Goal: Task Accomplishment & Management: Complete application form

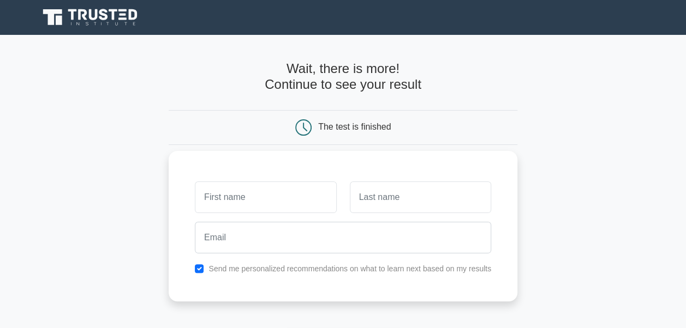
click at [295, 197] on input "text" at bounding box center [265, 198] width 141 height 32
type input "[PERSON_NAME]"
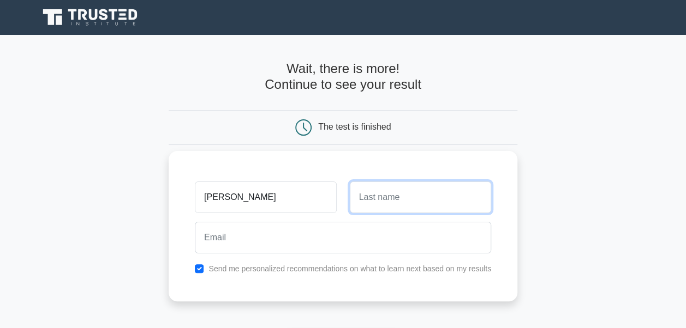
click at [358, 201] on input "text" at bounding box center [420, 198] width 141 height 32
type input "Sharma"
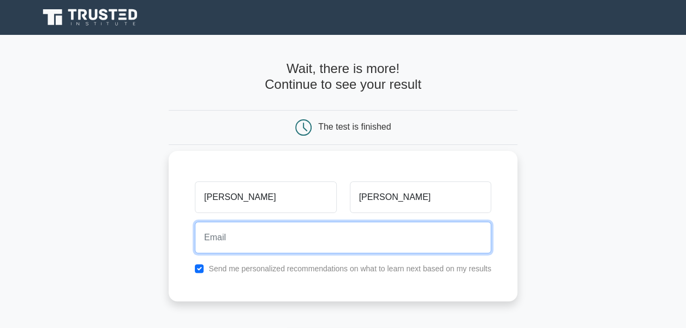
click at [289, 237] on input "email" at bounding box center [343, 238] width 296 height 32
type input "hs073610@gmail.com"
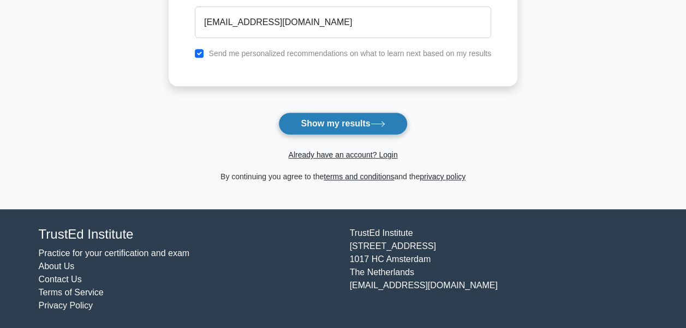
click at [337, 122] on button "Show my results" at bounding box center [342, 123] width 129 height 23
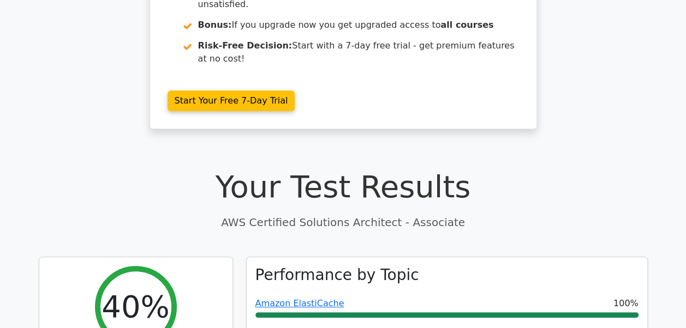
scroll to position [217, 0]
